Goal: Task Accomplishment & Management: Manage account settings

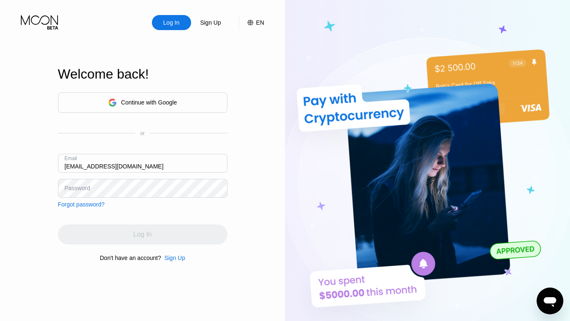
type input "[EMAIL_ADDRESS][DOMAIN_NAME]"
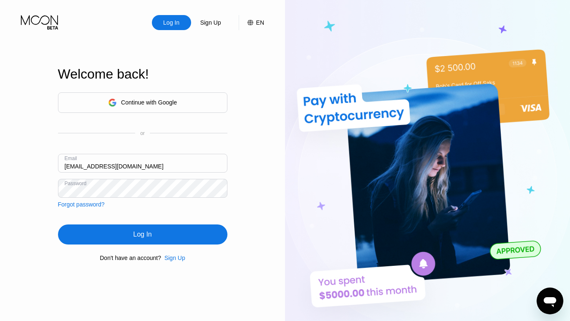
click at [142, 235] on div "Log In" at bounding box center [142, 234] width 18 height 8
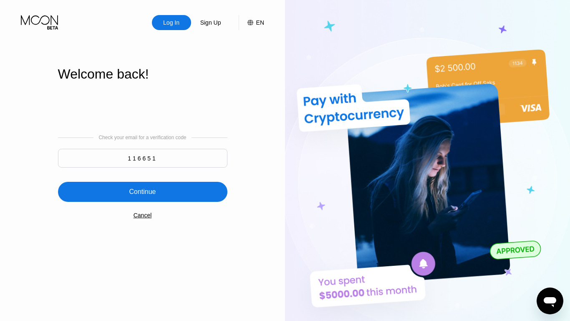
type input "116651"
click at [142, 192] on div "Continue" at bounding box center [142, 191] width 27 height 8
